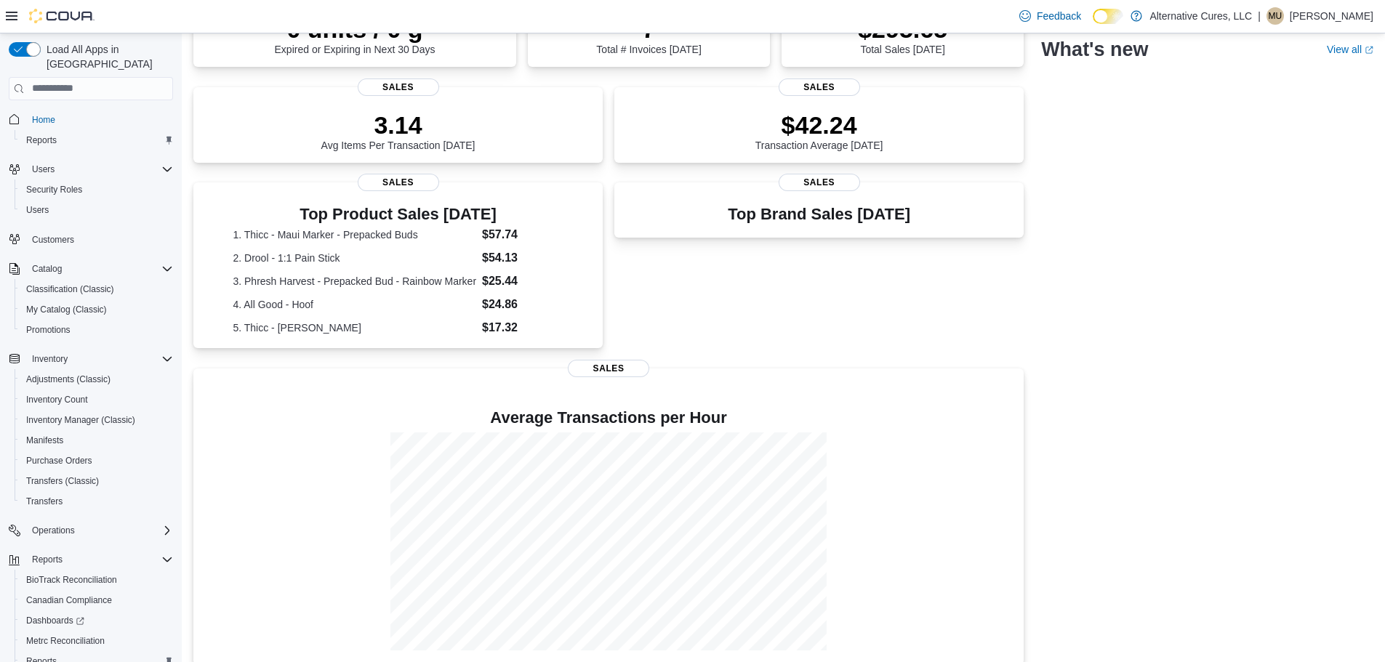
scroll to position [269, 0]
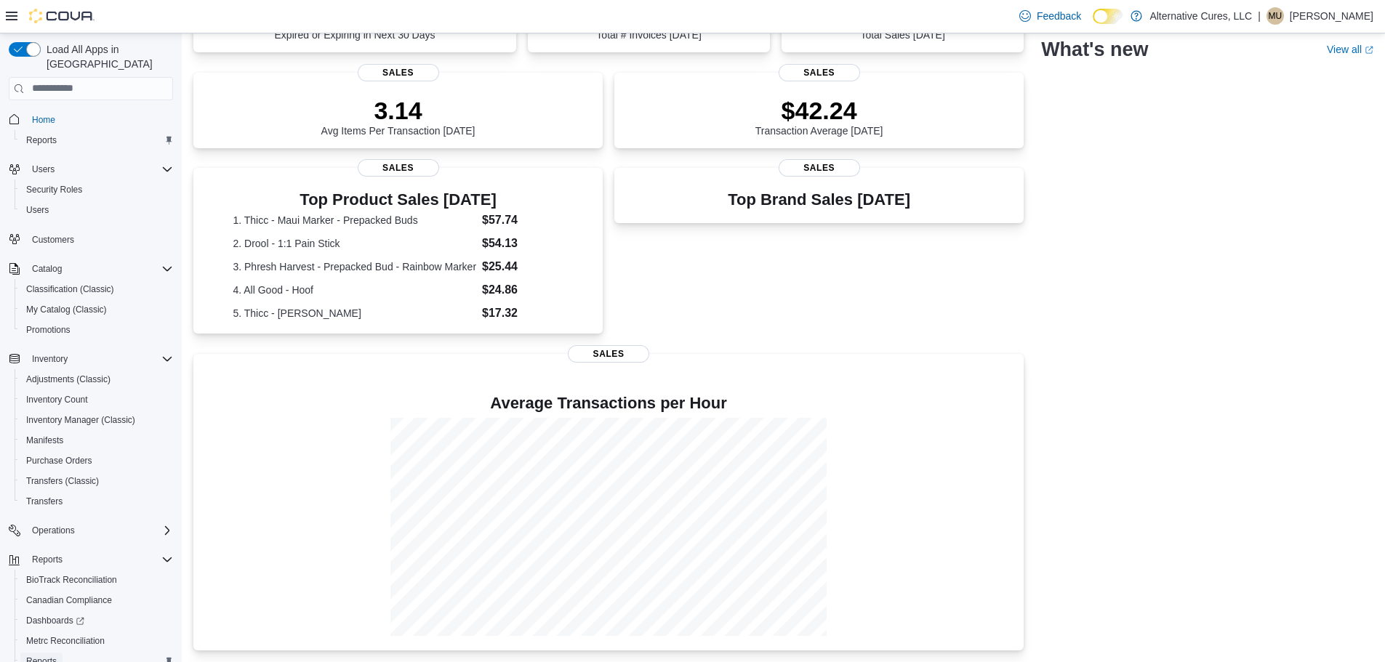
click at [45, 656] on span "Reports" at bounding box center [41, 662] width 31 height 12
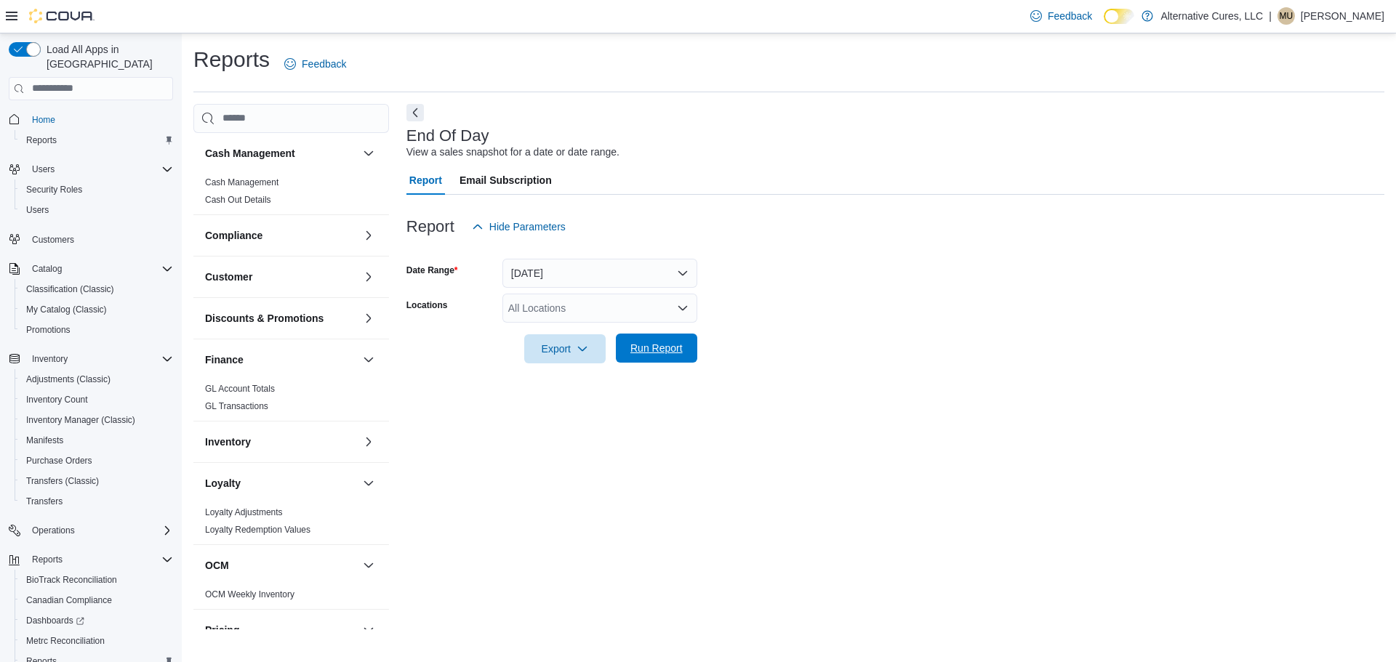
click at [632, 348] on span "Run Report" at bounding box center [656, 348] width 52 height 15
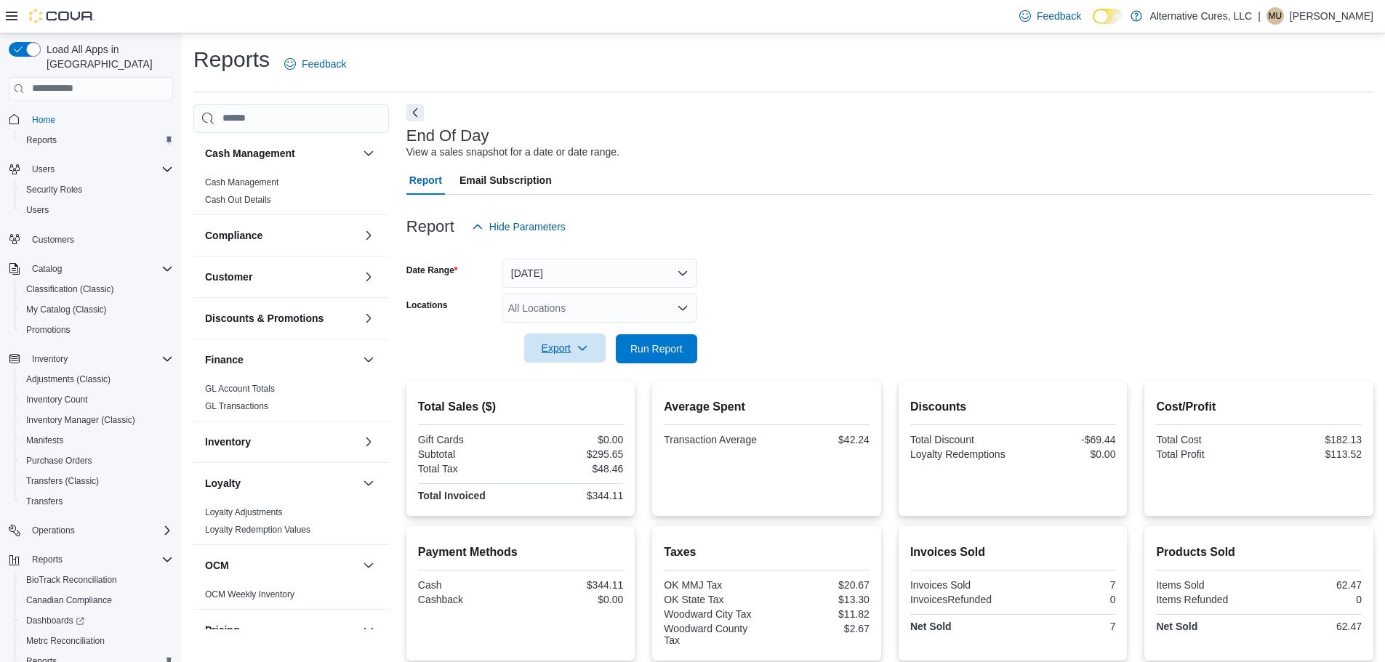
click at [570, 345] on span "Export" at bounding box center [565, 348] width 64 height 29
click at [562, 411] on span "Export to Pdf" at bounding box center [566, 407] width 65 height 12
